Goal: Transaction & Acquisition: Purchase product/service

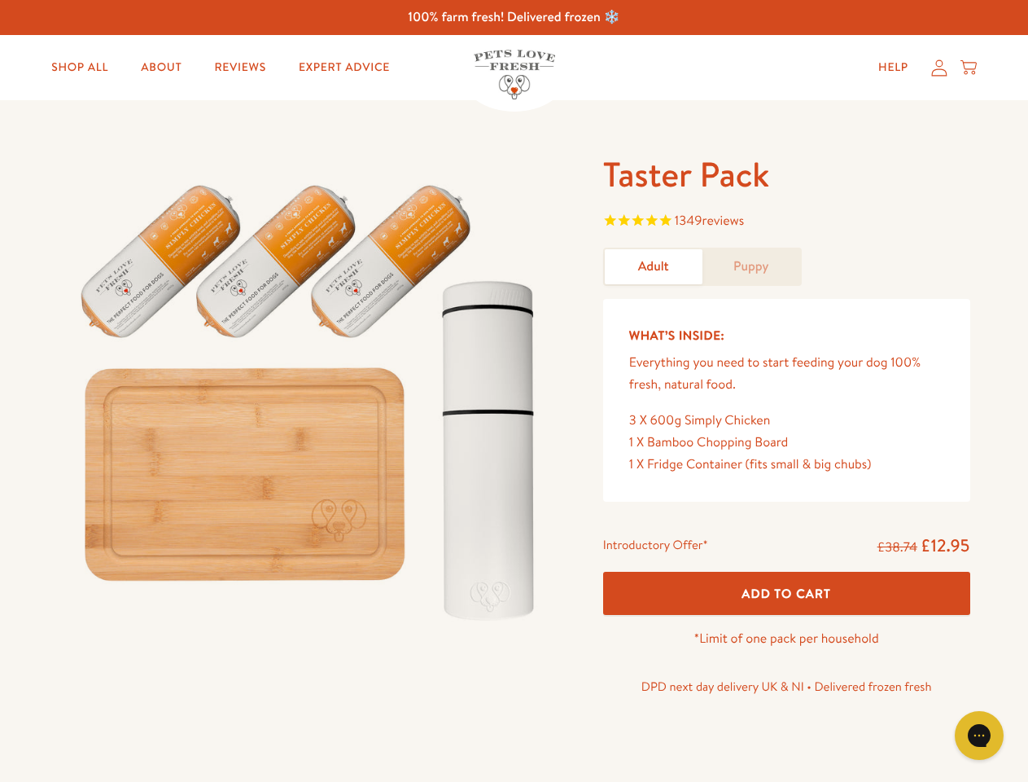
click at [514, 391] on img at bounding box center [312, 394] width 506 height 485
click at [786, 222] on span "1349 reviews" at bounding box center [786, 222] width 367 height 24
click at [786, 593] on span "Add To Cart" at bounding box center [787, 593] width 90 height 17
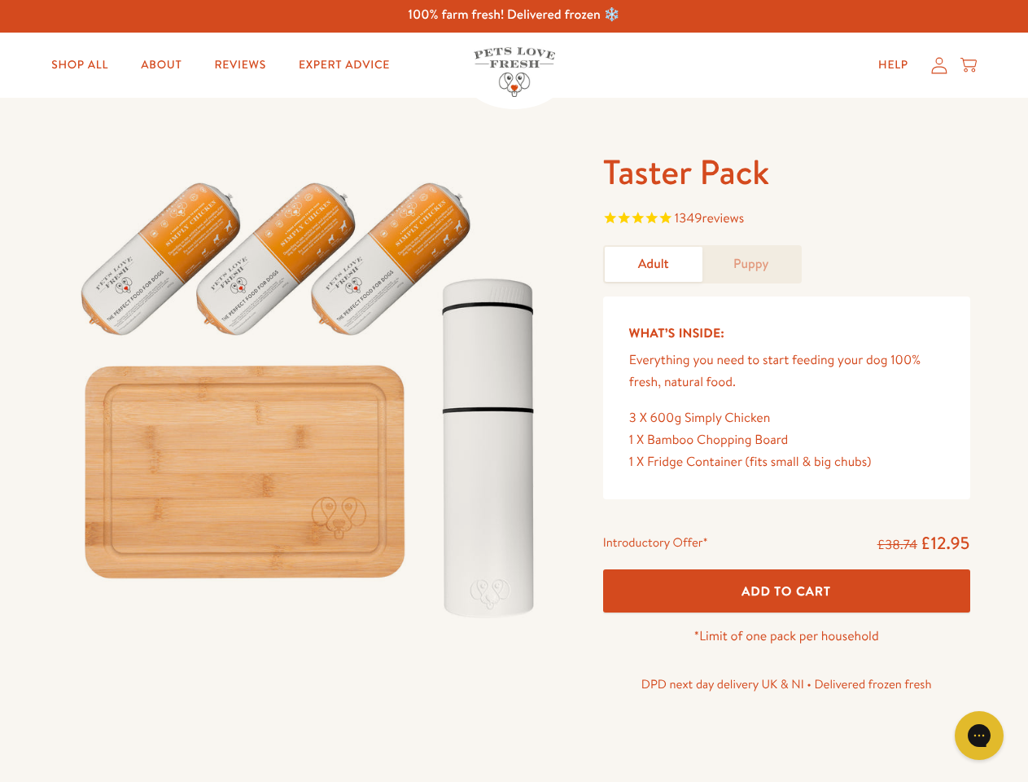
click at [979, 735] on icon "Gorgias live chat" at bounding box center [978, 734] width 15 height 15
